Goal: Transaction & Acquisition: Purchase product/service

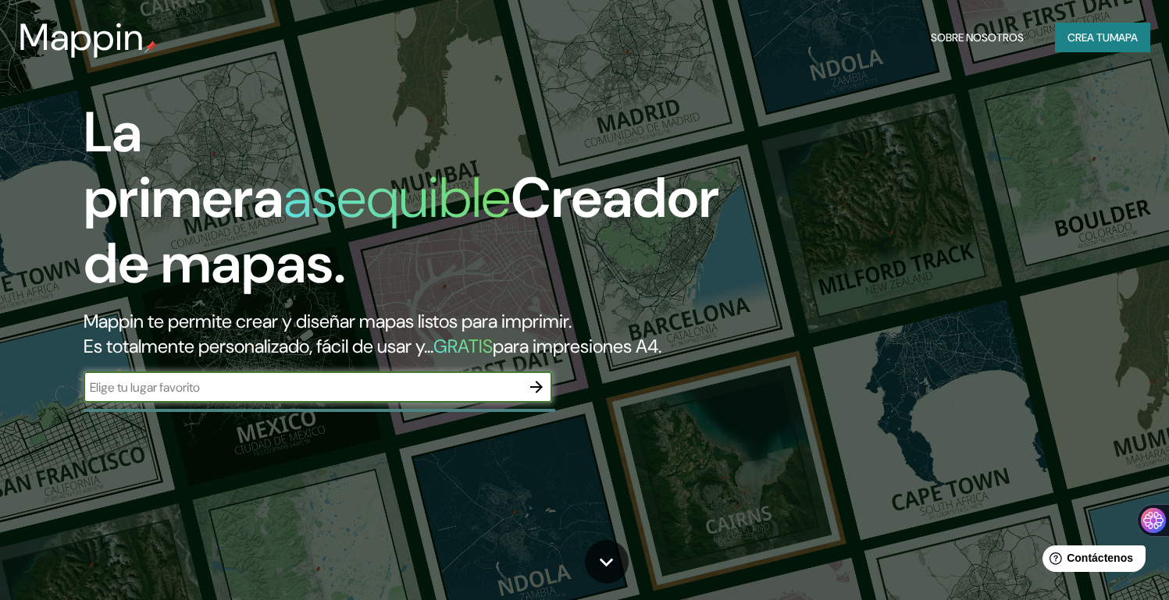
click at [421, 397] on input "text" at bounding box center [302, 388] width 437 height 18
type input "[GEOGRAPHIC_DATA]"
click at [545, 397] on icon "button" at bounding box center [536, 387] width 19 height 19
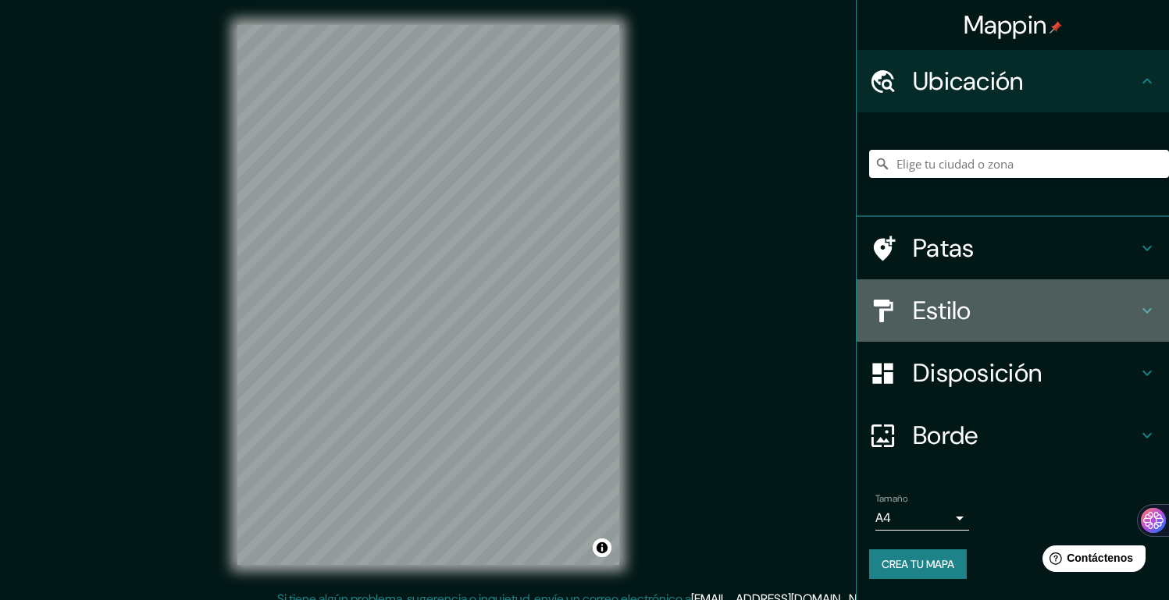
click at [1021, 324] on h4 "Estilo" at bounding box center [1025, 310] width 225 height 31
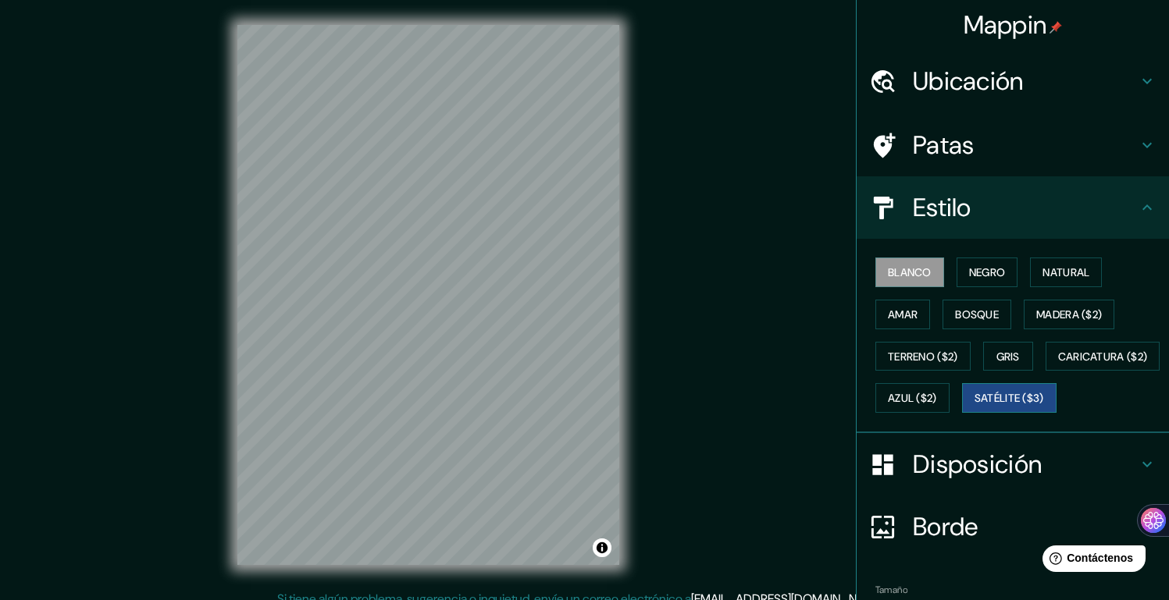
click at [974, 406] on font "Satélite ($3)" at bounding box center [1008, 399] width 69 height 14
click at [1075, 84] on h4 "Ubicación" at bounding box center [1025, 81] width 225 height 31
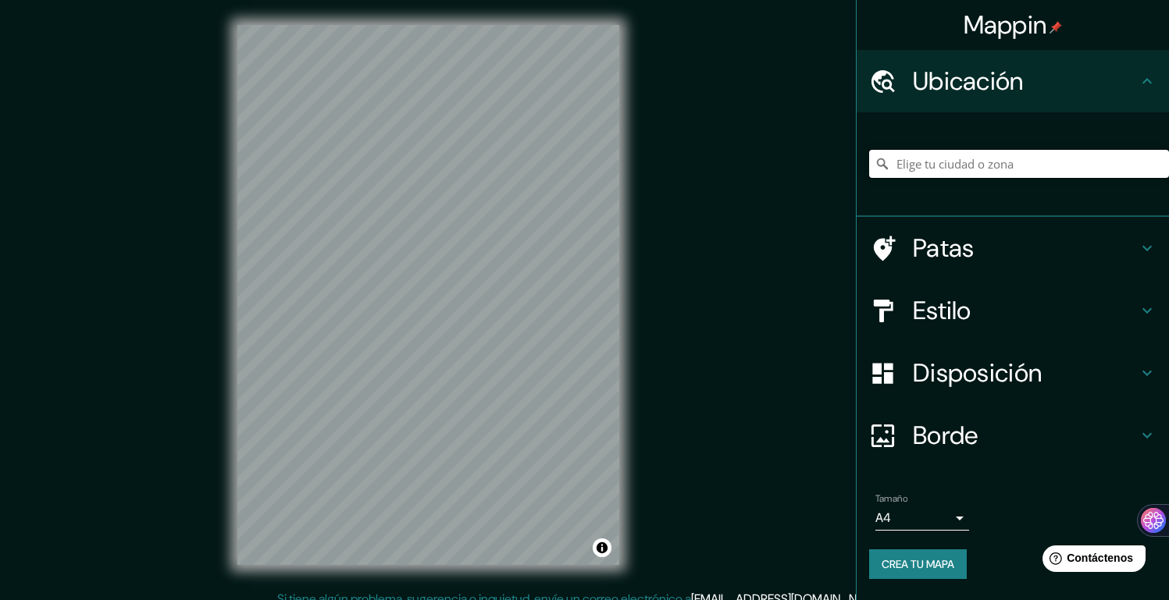
click at [919, 170] on input "Elige tu ciudad o zona" at bounding box center [1019, 164] width 300 height 28
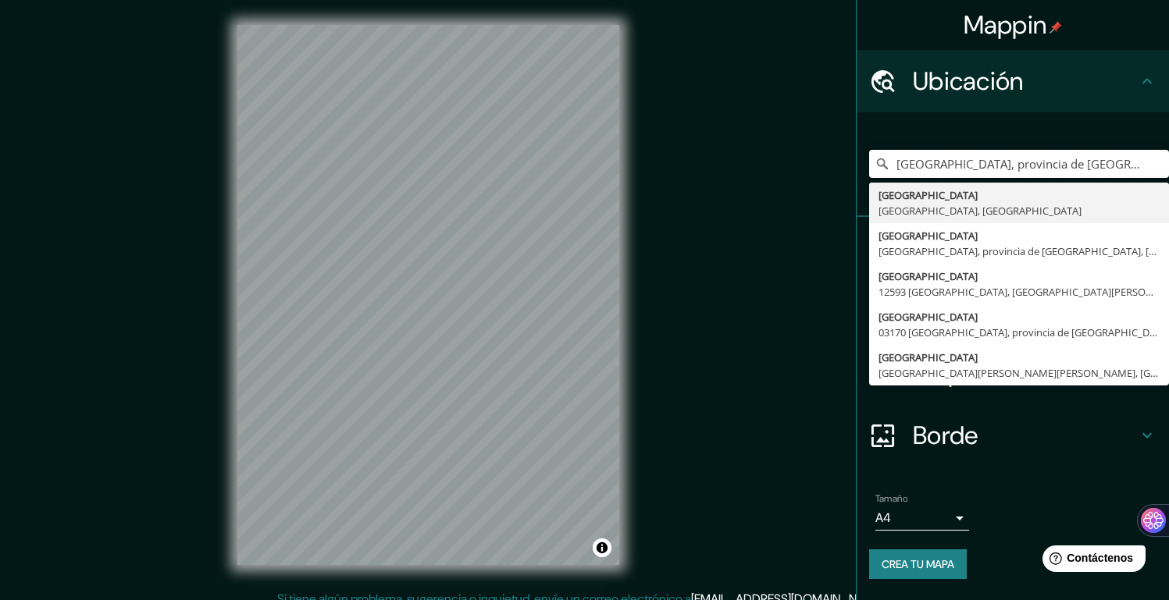
type input "[GEOGRAPHIC_DATA], provincia de [GEOGRAPHIC_DATA], [GEOGRAPHIC_DATA]"
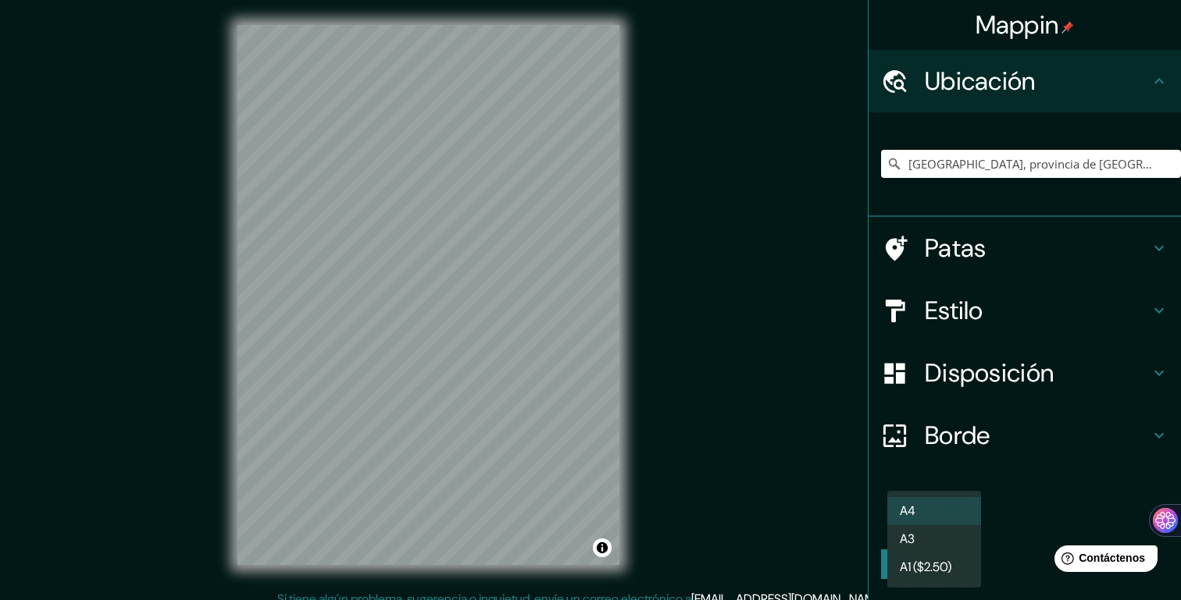
click at [961, 515] on body "Mappin Ubicación [GEOGRAPHIC_DATA], provincia de [GEOGRAPHIC_DATA], [GEOGRAPHIC…" at bounding box center [590, 300] width 1181 height 600
click at [1020, 482] on div at bounding box center [590, 300] width 1181 height 600
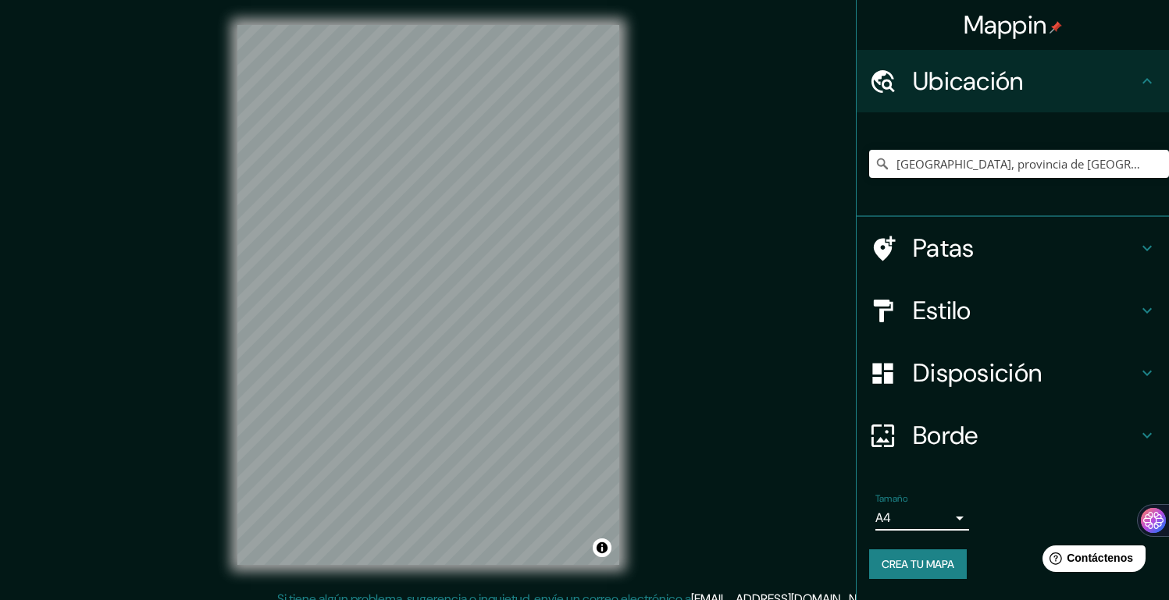
click at [971, 358] on font "Disposición" at bounding box center [977, 373] width 129 height 33
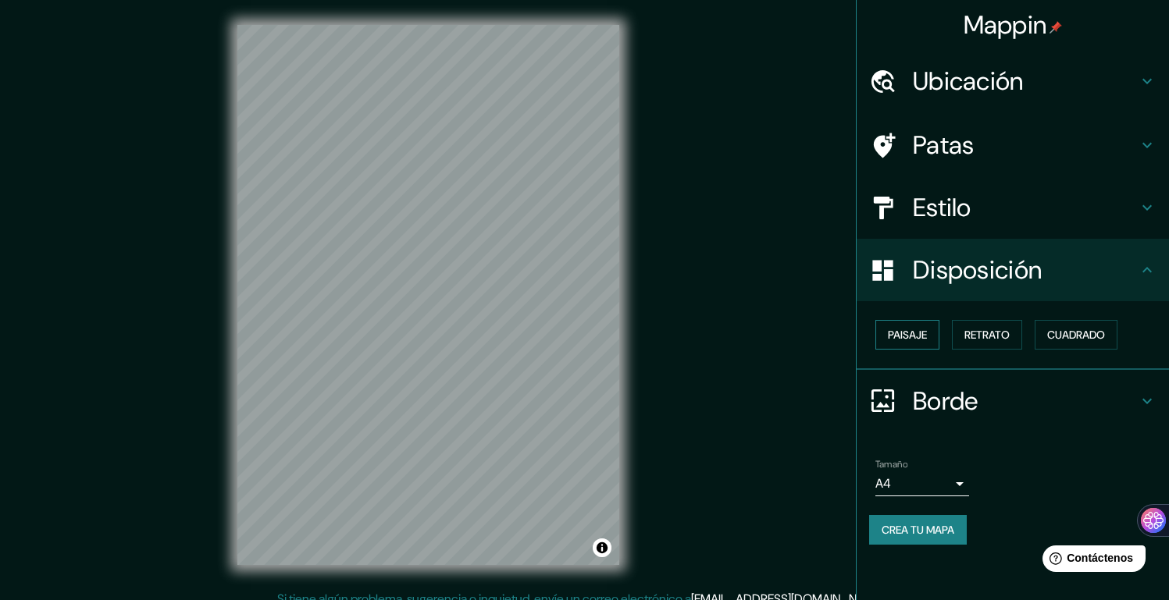
click at [919, 339] on font "Paisaje" at bounding box center [907, 335] width 39 height 14
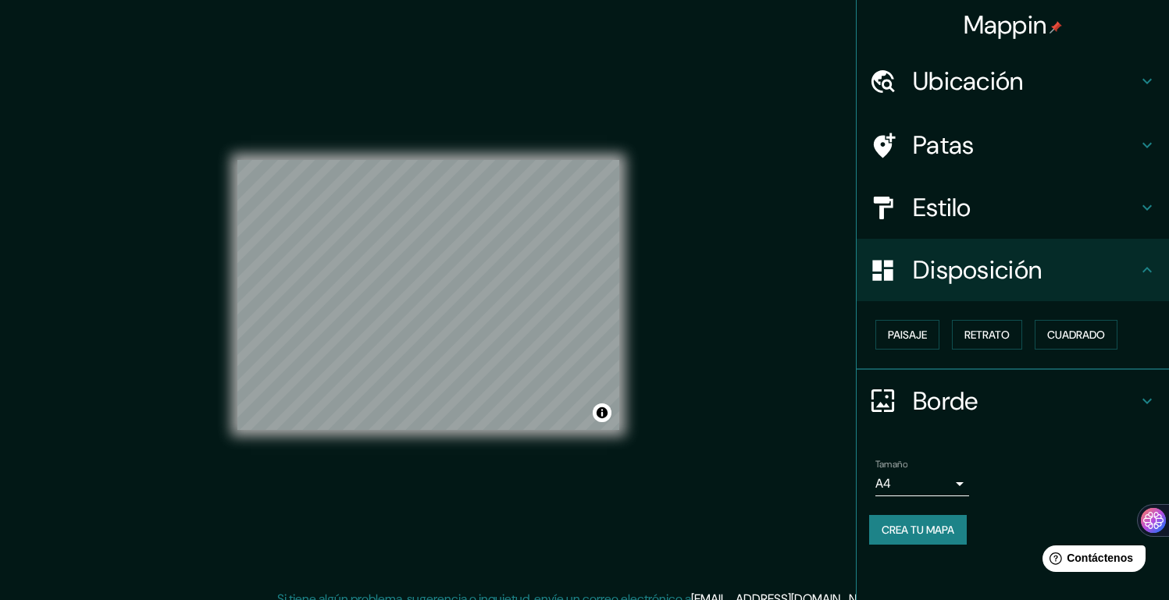
click at [973, 137] on font "Patas" at bounding box center [944, 145] width 62 height 33
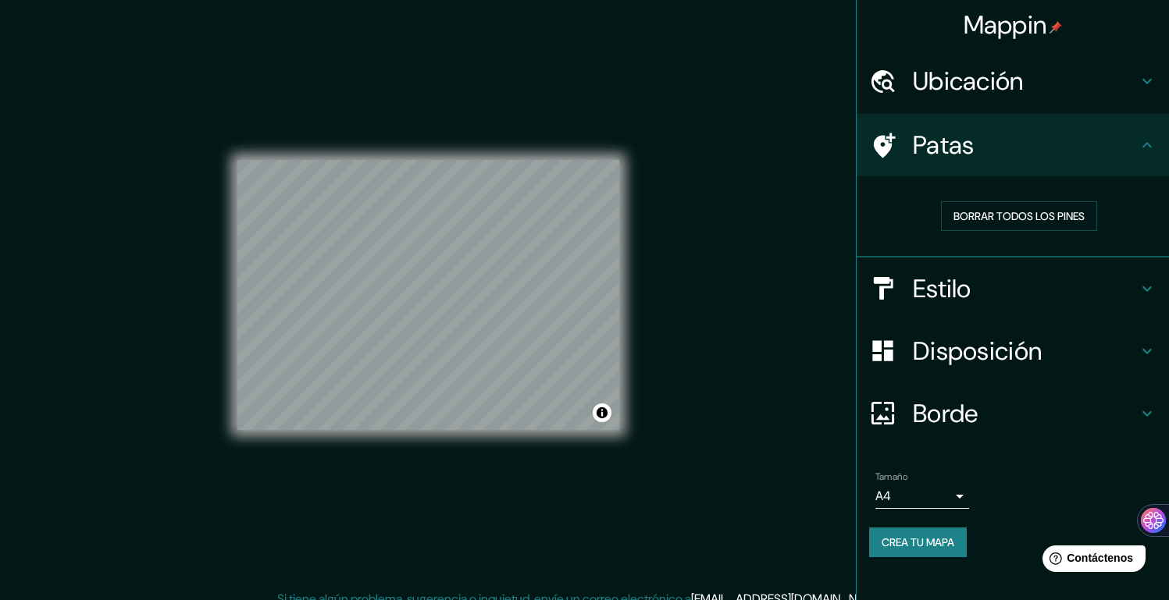
click at [964, 107] on div "Ubicación" at bounding box center [1013, 81] width 312 height 62
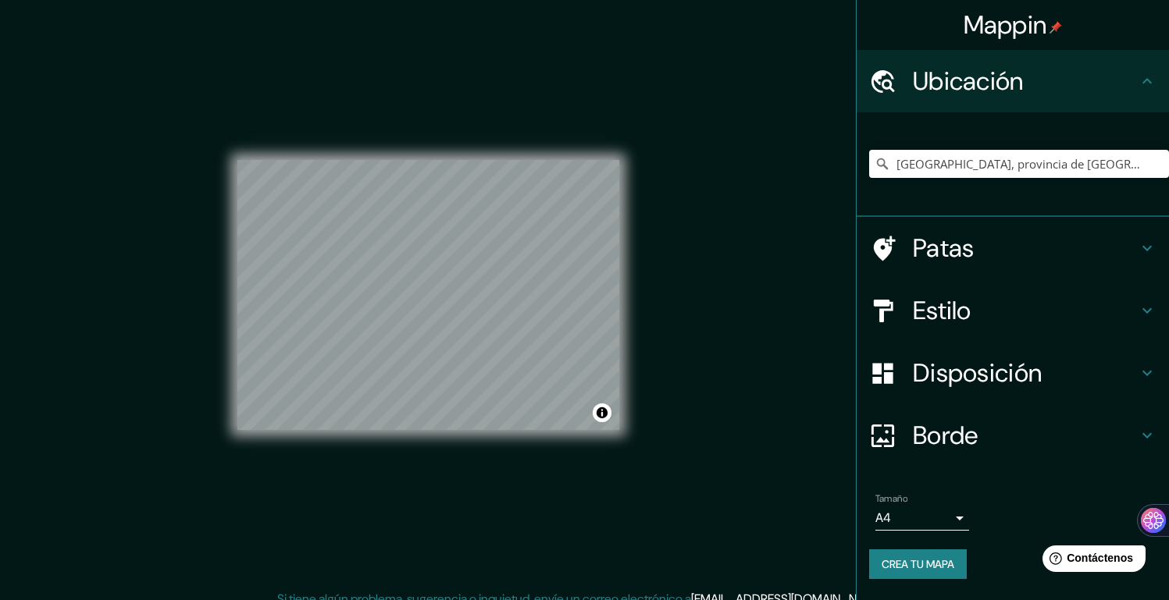
scroll to position [15, 0]
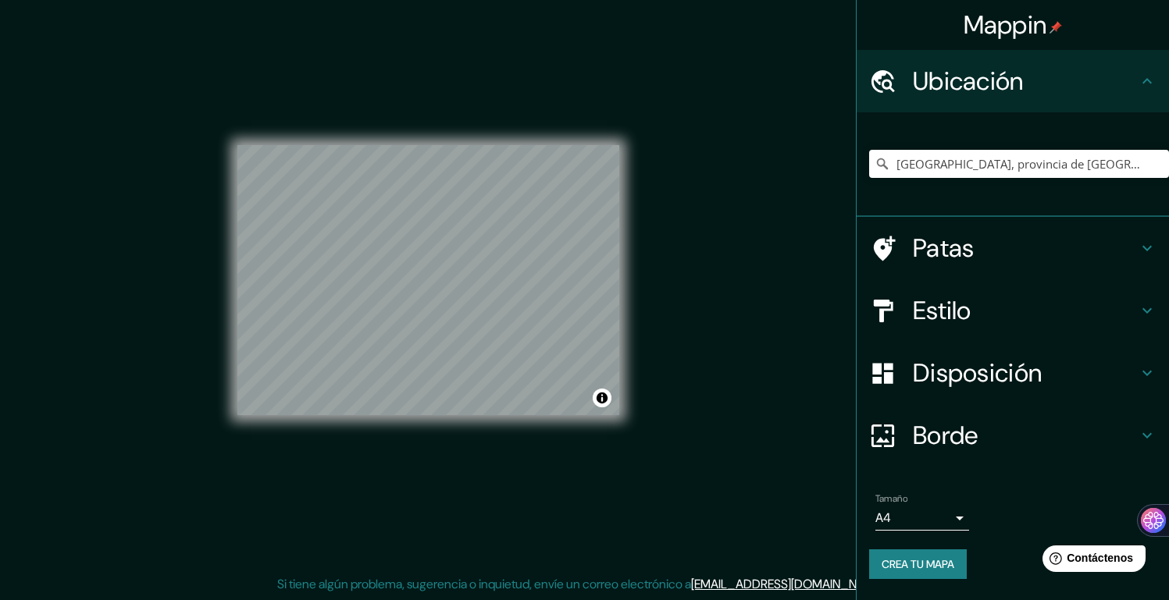
click at [964, 444] on font "Borde" at bounding box center [946, 435] width 66 height 33
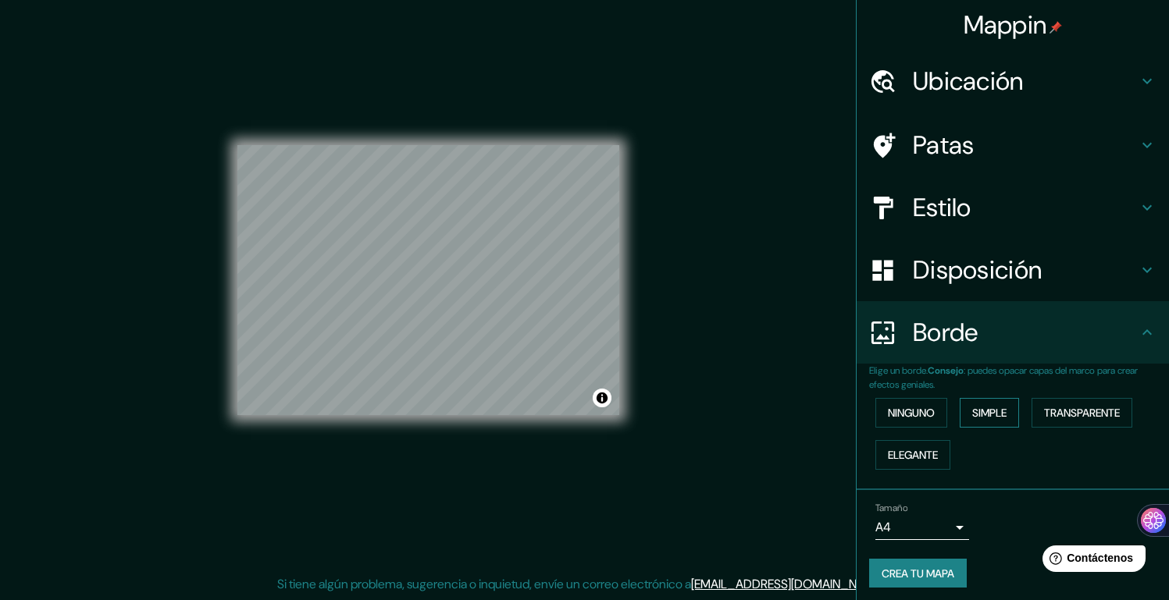
click at [980, 418] on font "Simple" at bounding box center [989, 413] width 34 height 14
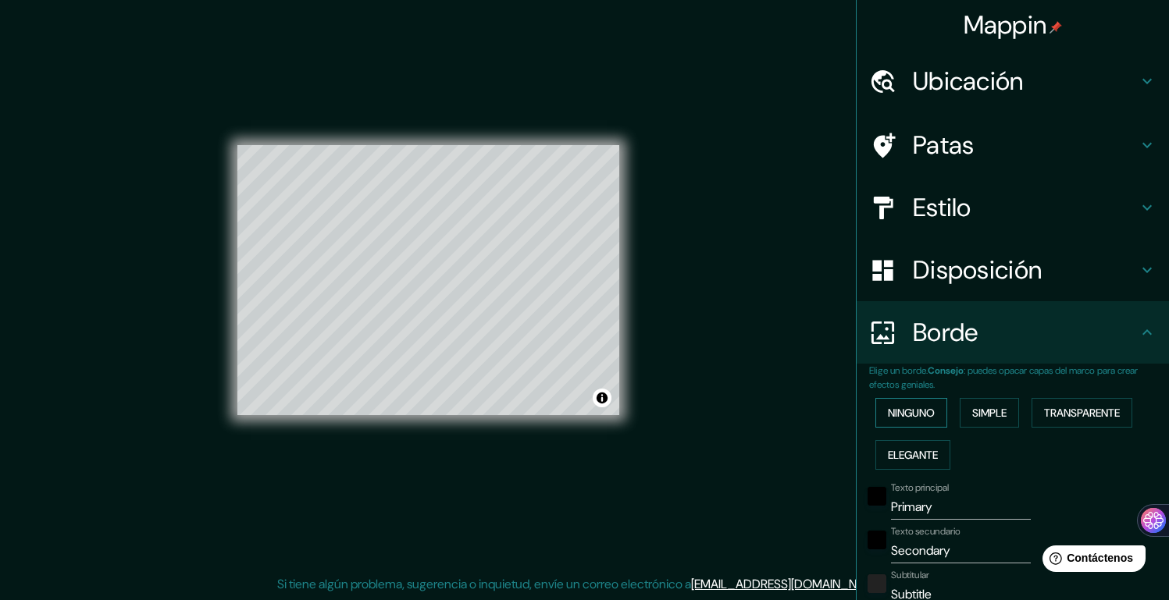
click at [926, 414] on button "Ninguno" at bounding box center [911, 413] width 72 height 30
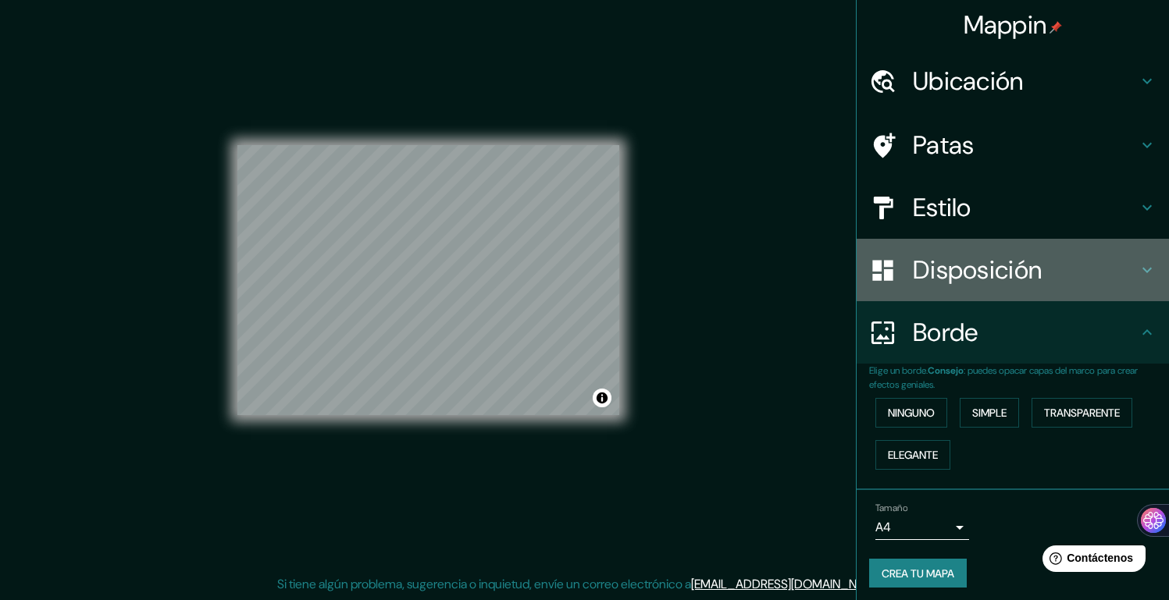
click at [953, 273] on font "Disposición" at bounding box center [977, 270] width 129 height 33
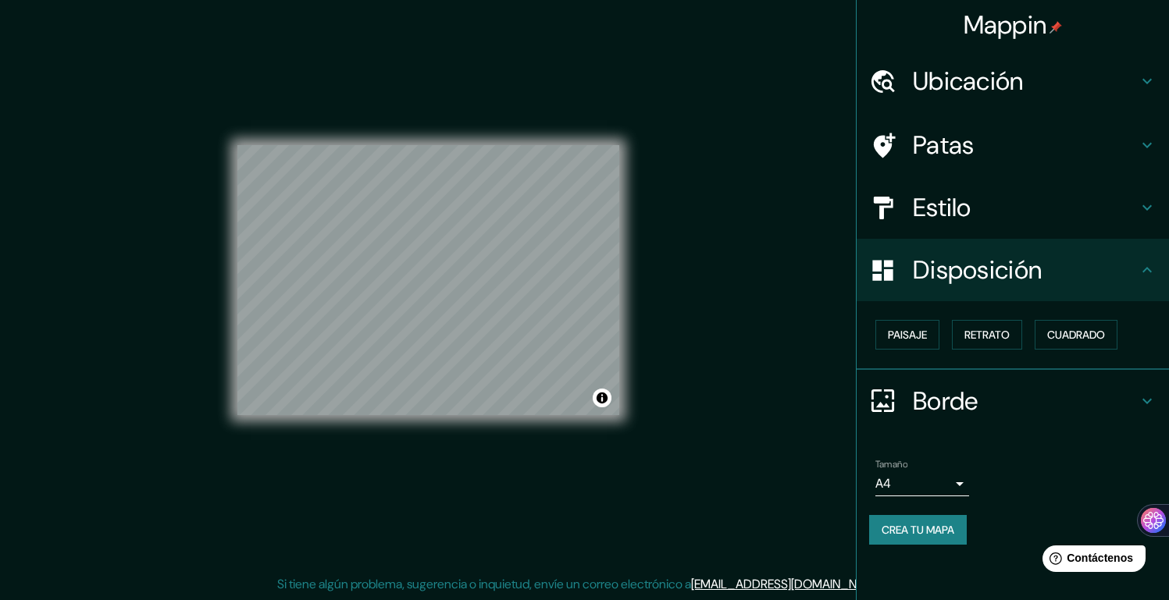
click at [1007, 206] on h4 "Estilo" at bounding box center [1025, 207] width 225 height 31
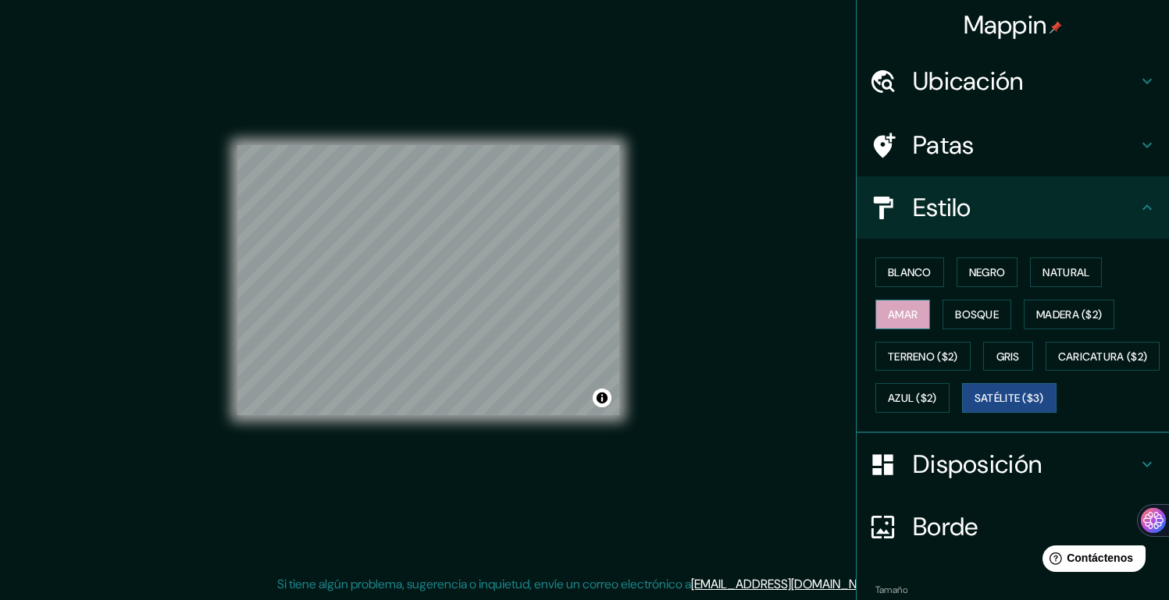
click at [904, 312] on font "Amar" at bounding box center [903, 315] width 30 height 14
click at [961, 319] on font "Bosque" at bounding box center [977, 315] width 44 height 14
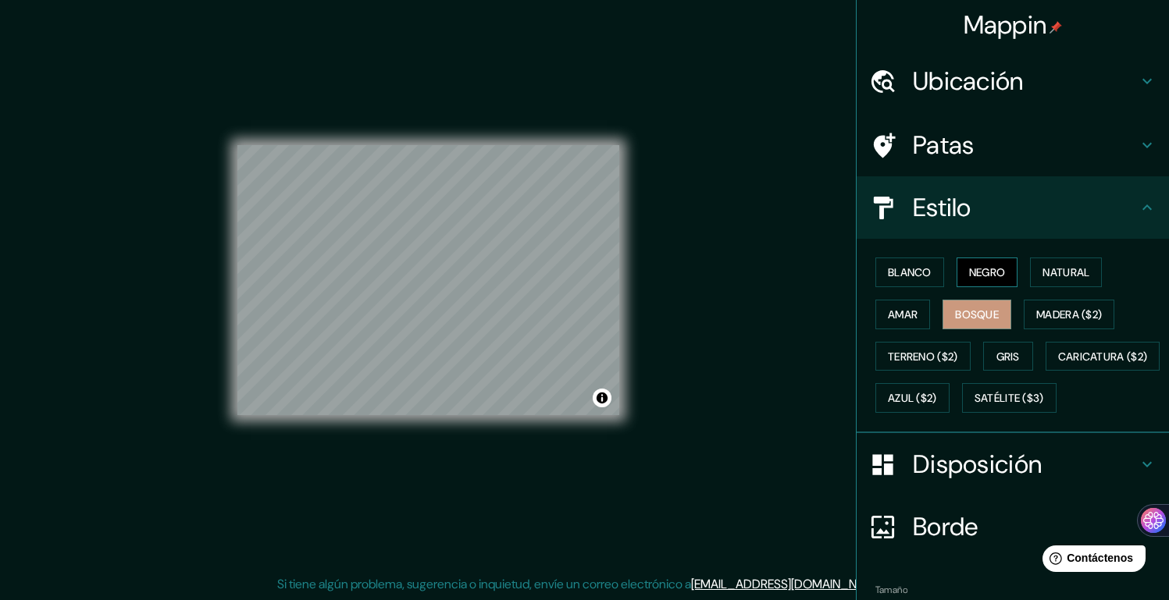
click at [969, 281] on font "Negro" at bounding box center [987, 272] width 37 height 20
click at [899, 273] on font "Blanco" at bounding box center [910, 272] width 44 height 14
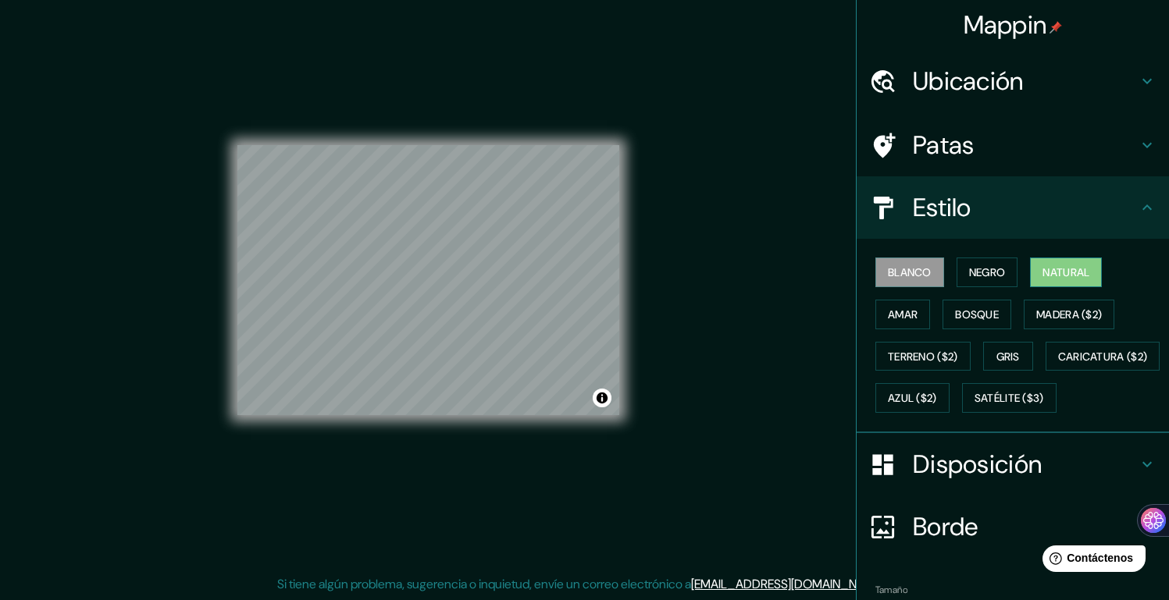
click at [1052, 273] on font "Natural" at bounding box center [1065, 272] width 47 height 14
click at [974, 406] on font "Satélite ($3)" at bounding box center [1008, 399] width 69 height 14
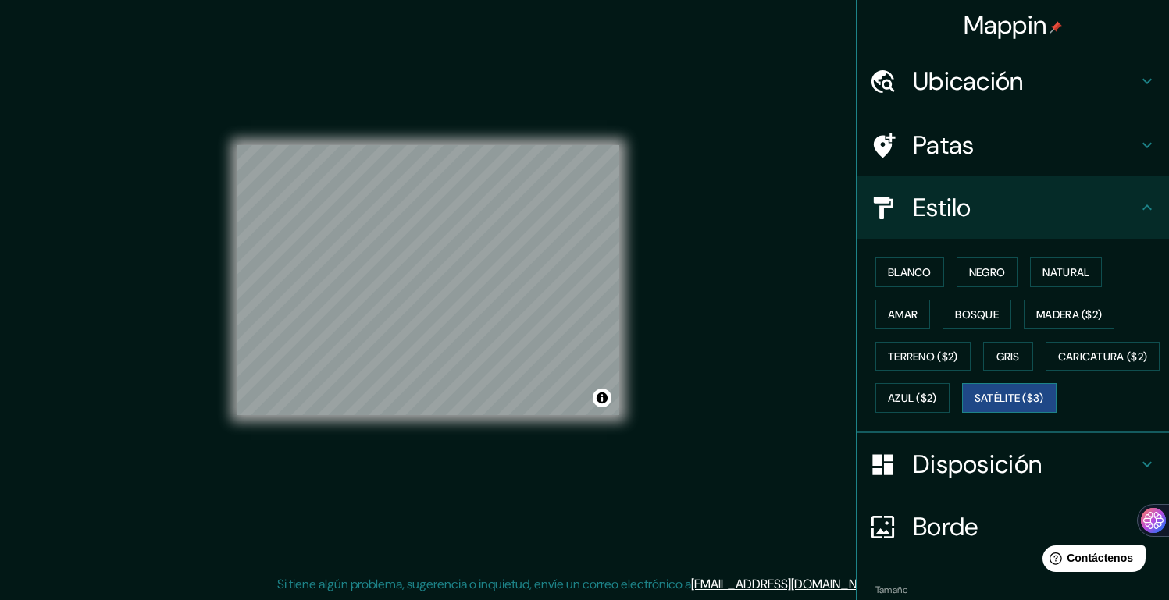
scroll to position [130, 0]
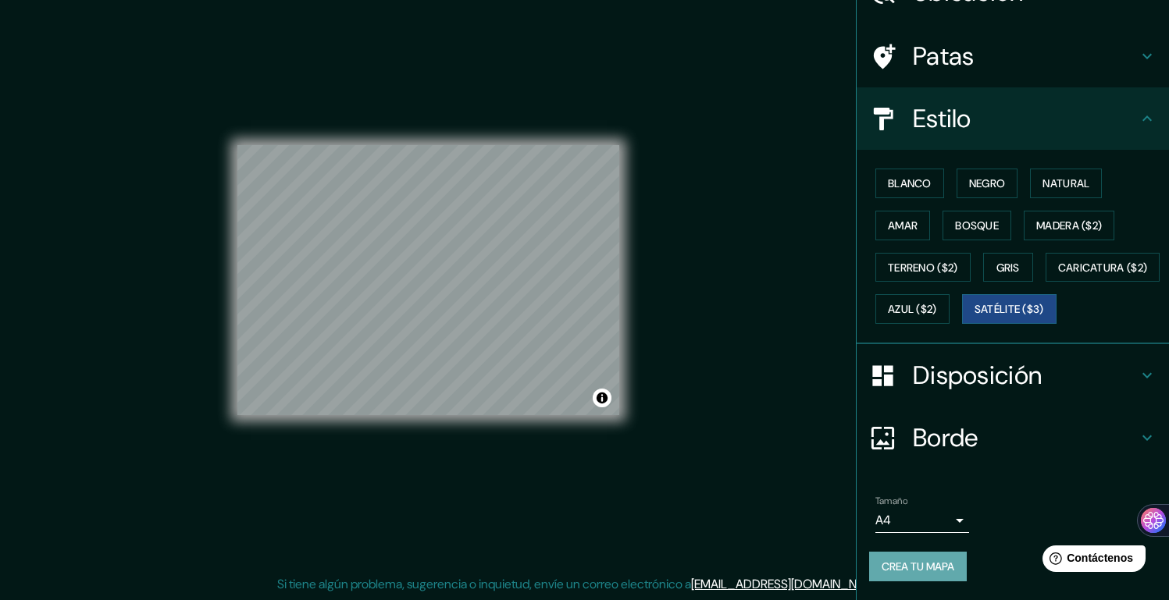
click at [924, 568] on font "Crea tu mapa" at bounding box center [918, 567] width 73 height 14
